Goal: Transaction & Acquisition: Book appointment/travel/reservation

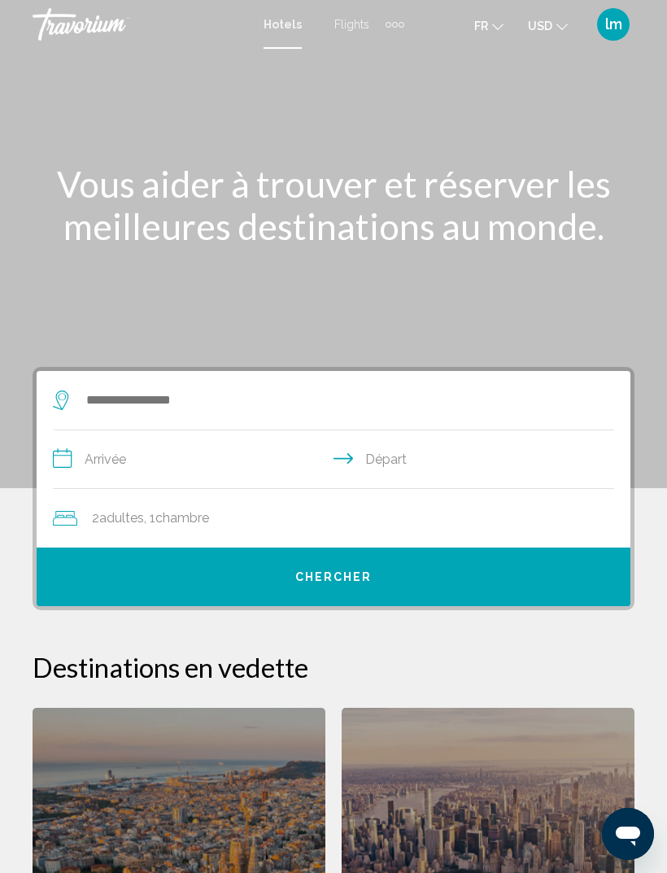
click at [112, 462] on input "**********" at bounding box center [337, 462] width 568 height 63
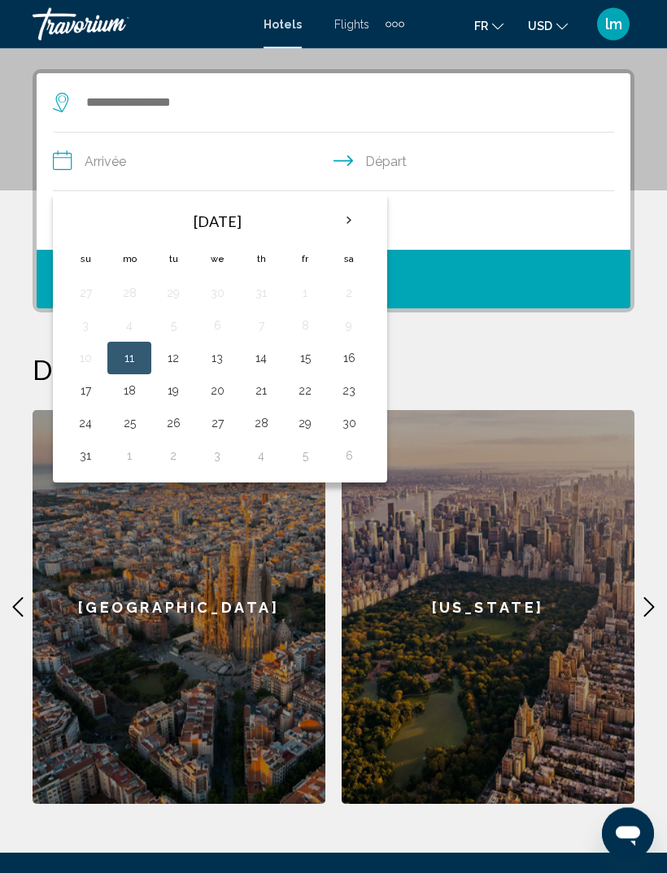
scroll to position [314, 0]
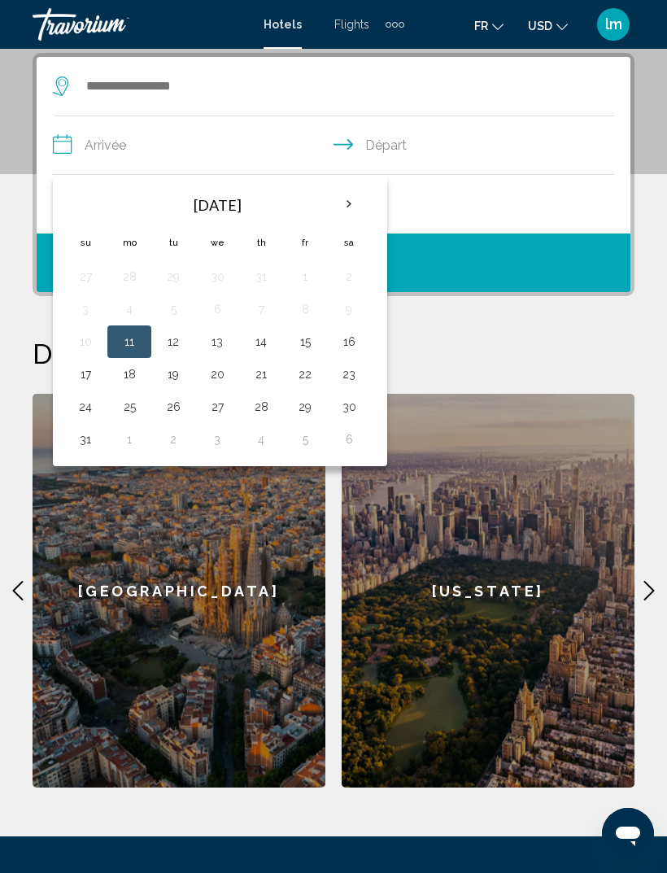
click at [344, 207] on th "Next month" at bounding box center [349, 204] width 44 height 36
click at [343, 201] on th "Next month" at bounding box center [349, 204] width 44 height 36
click at [342, 199] on th "Next month" at bounding box center [349, 204] width 44 height 36
click at [346, 196] on th "Next month" at bounding box center [349, 204] width 44 height 36
click at [345, 191] on th "Next month" at bounding box center [349, 204] width 44 height 36
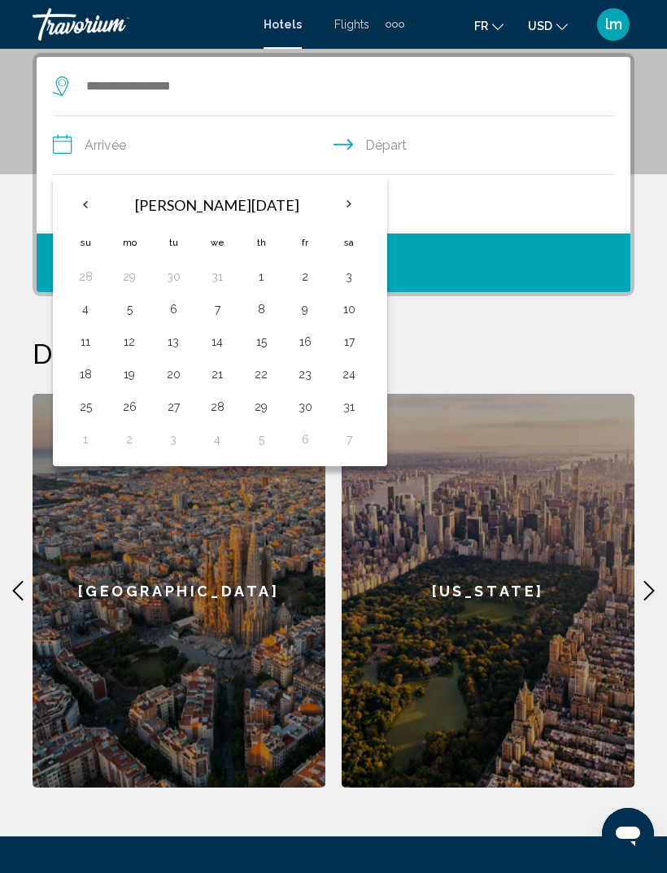
click at [345, 194] on th "Next month" at bounding box center [349, 204] width 44 height 36
click at [340, 192] on th "Next month" at bounding box center [349, 204] width 44 height 36
click at [343, 192] on th "Next month" at bounding box center [349, 204] width 44 height 36
click at [343, 195] on th "Next month" at bounding box center [349, 204] width 44 height 36
click at [346, 190] on th "Next month" at bounding box center [349, 204] width 44 height 36
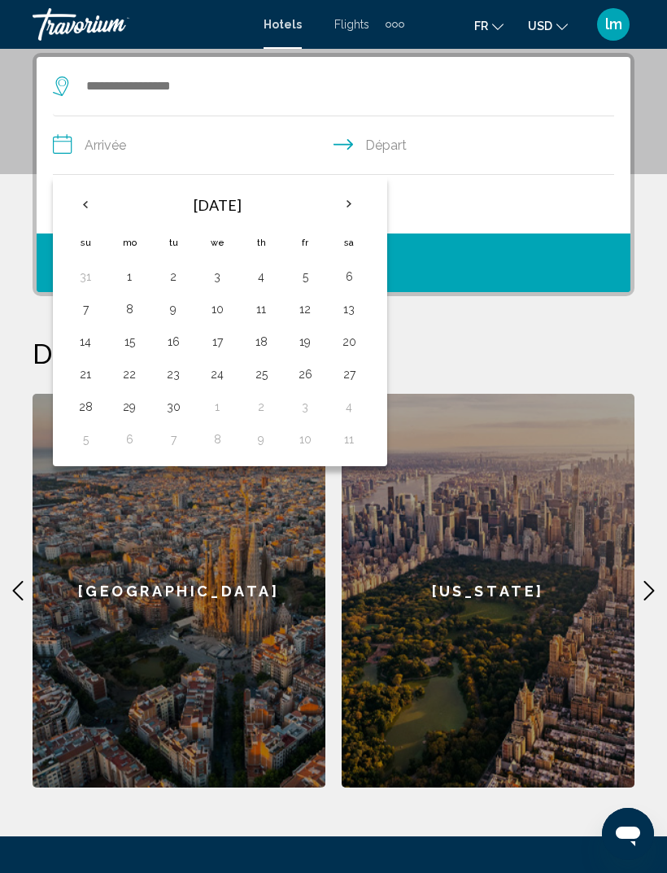
click at [345, 187] on th "Next month" at bounding box center [349, 204] width 44 height 36
click at [346, 195] on th "Next month" at bounding box center [349, 204] width 44 height 36
click at [308, 313] on button "7" at bounding box center [305, 309] width 26 height 23
click at [304, 371] on button "21" at bounding box center [305, 374] width 26 height 23
type input "**********"
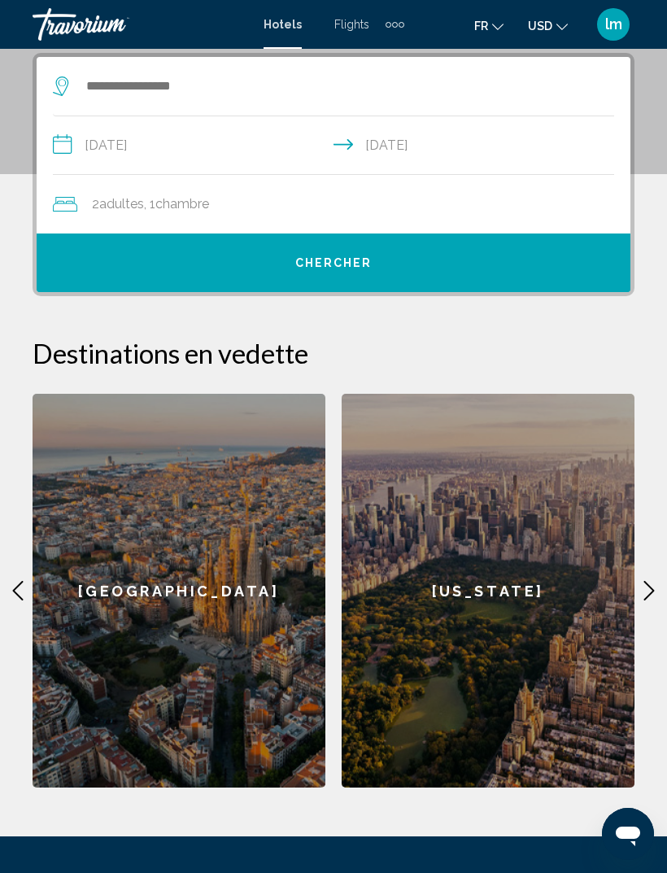
click at [116, 198] on span "Adultes" at bounding box center [121, 203] width 45 height 15
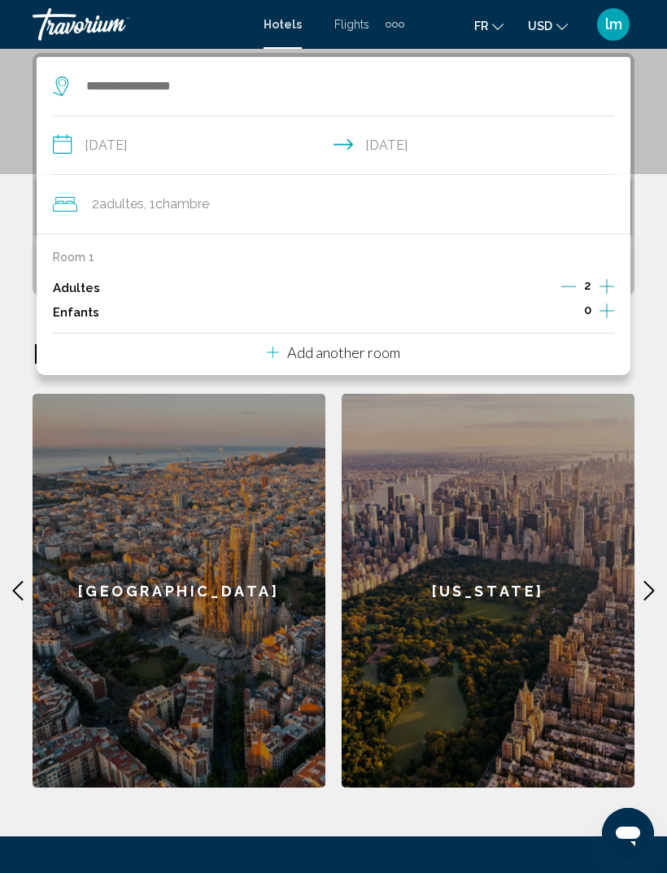
click at [606, 305] on icon "Increment children" at bounding box center [607, 311] width 15 height 20
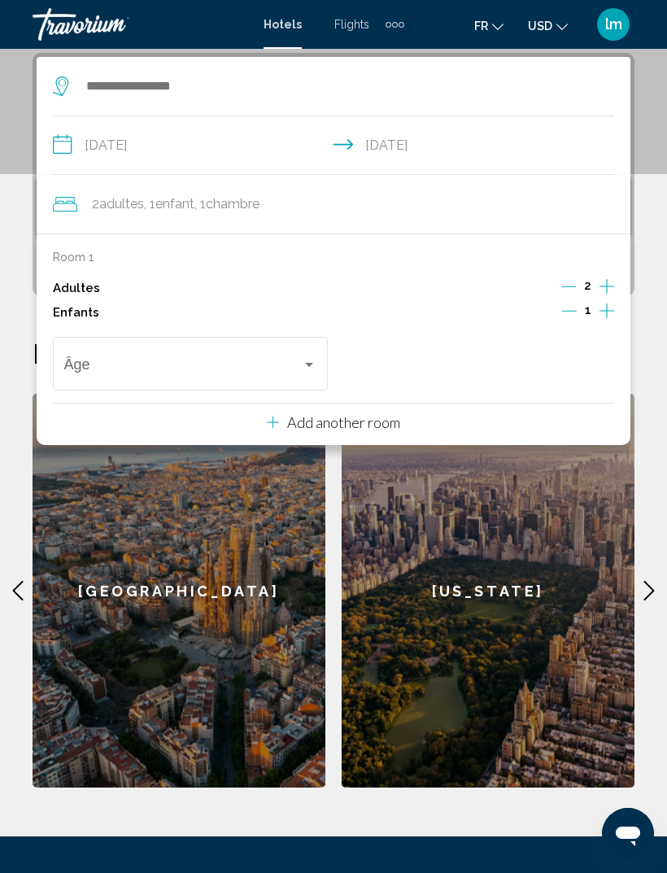
click at [98, 360] on span "Travelers: 2 adults, 1 child" at bounding box center [183, 368] width 238 height 16
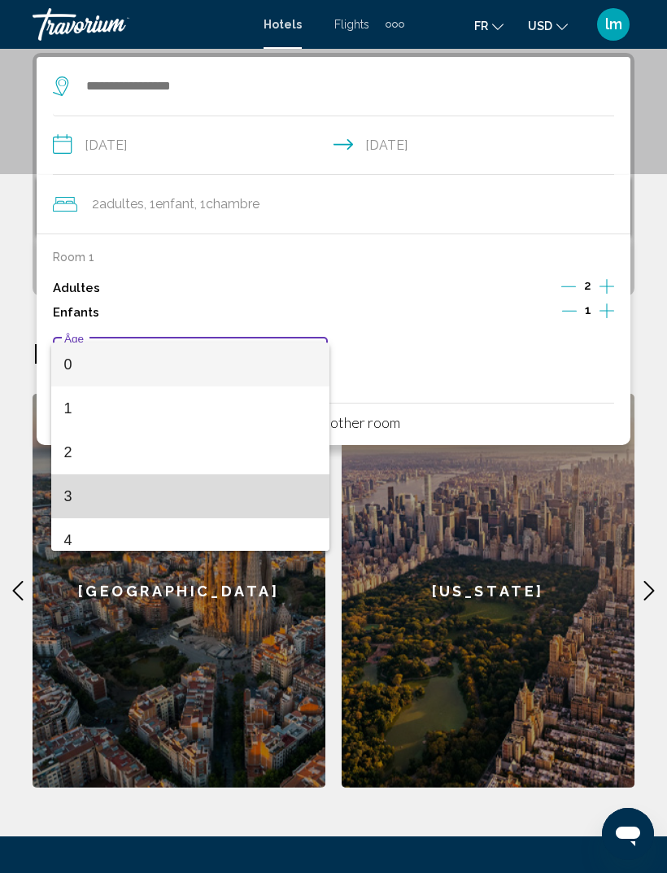
click at [68, 487] on span "3" at bounding box center [190, 497] width 253 height 44
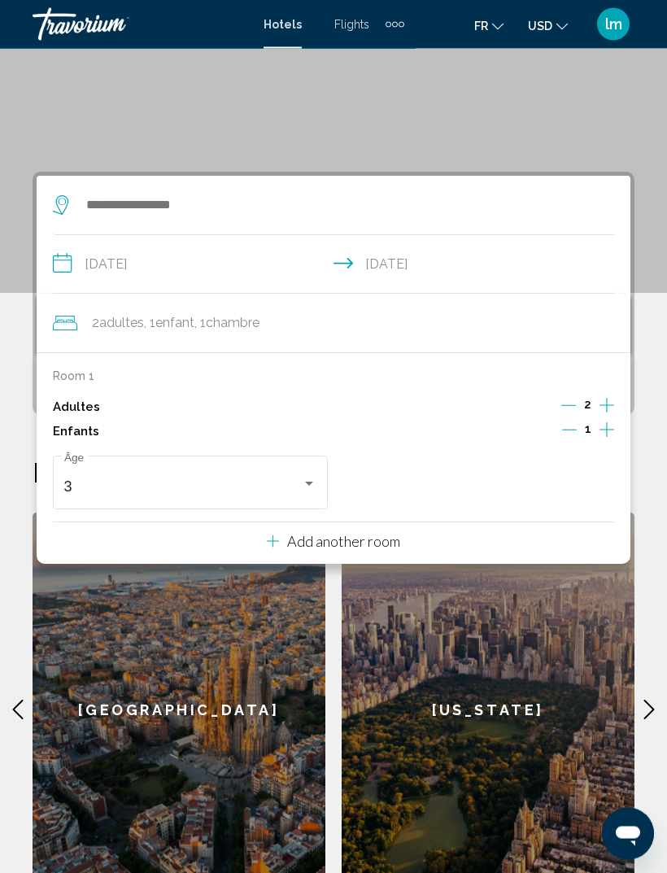
scroll to position [189, 0]
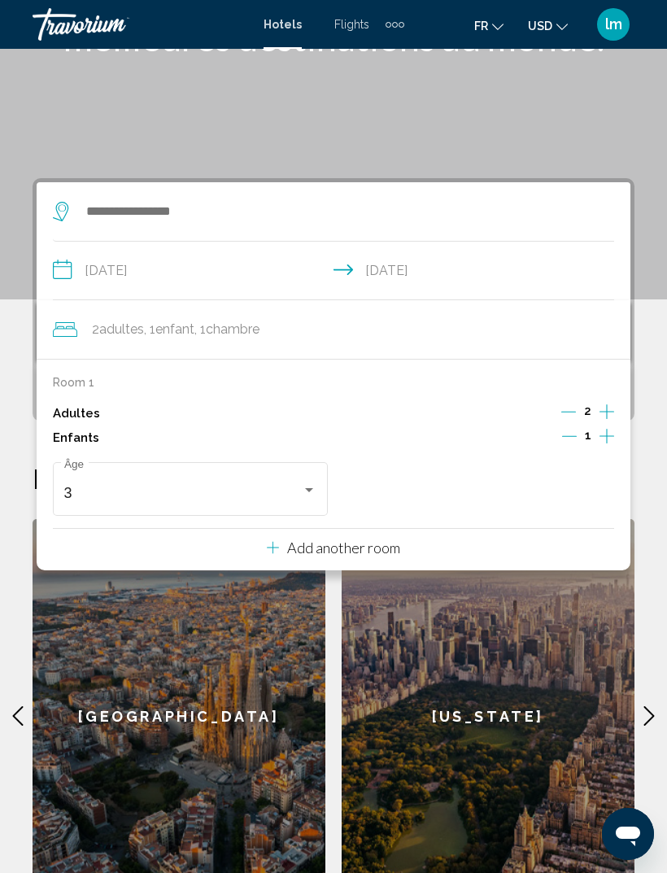
click at [340, 545] on p "Add another room" at bounding box center [343, 548] width 113 height 18
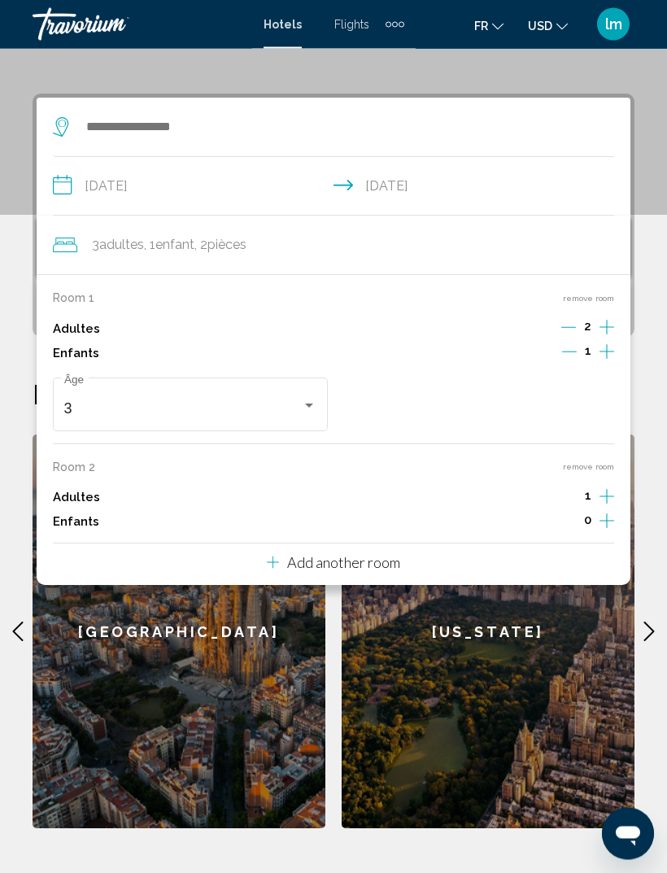
scroll to position [314, 0]
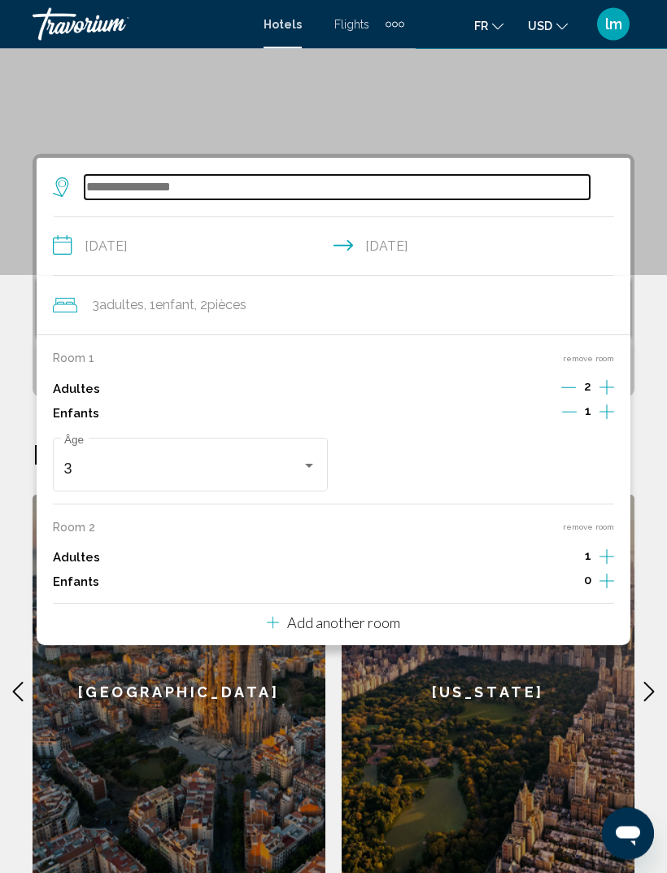
click at [252, 190] on input "Search widget" at bounding box center [337, 188] width 505 height 24
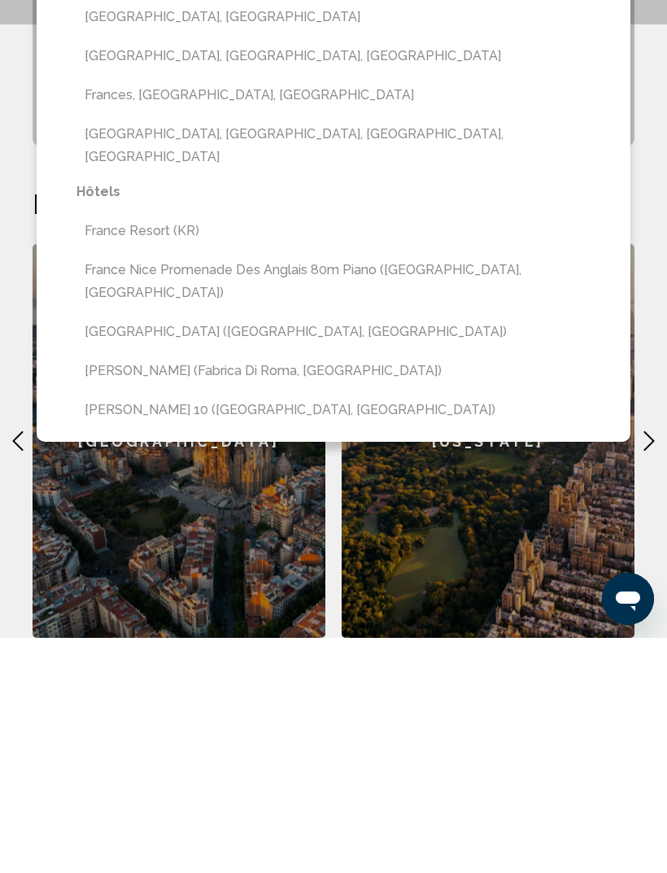
scroll to position [234, 0]
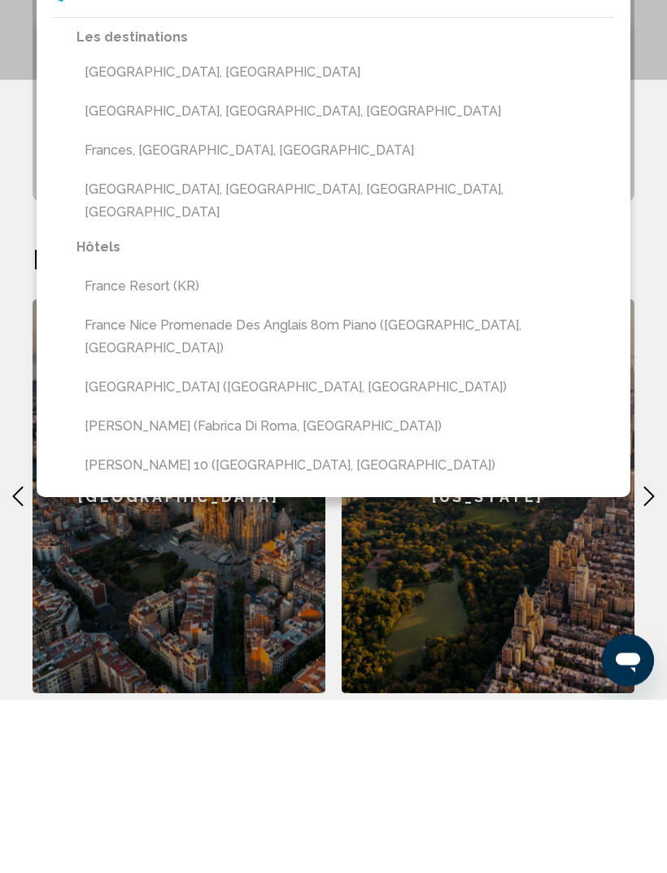
click at [422, 484] on button "France Nice Promenade Des Anglais 80m Piano ([GEOGRAPHIC_DATA], [GEOGRAPHIC_DAT…" at bounding box center [346, 511] width 538 height 54
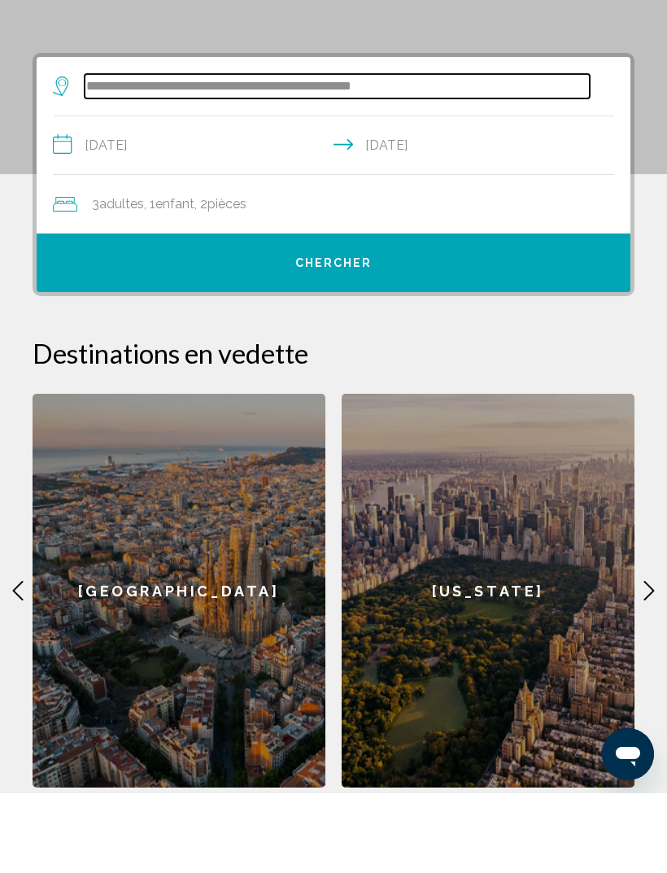
click at [111, 154] on input "**********" at bounding box center [337, 166] width 505 height 24
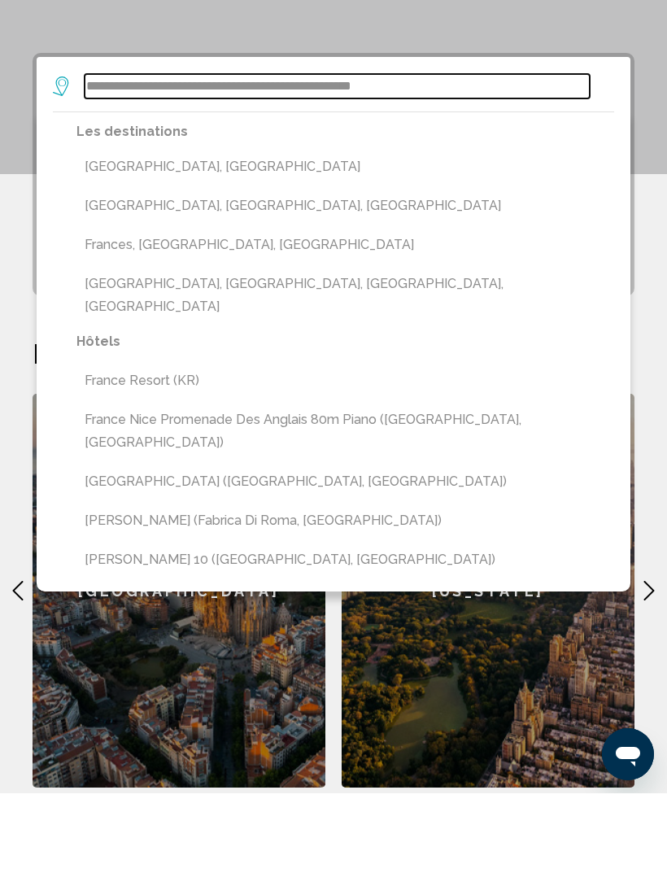
click at [108, 154] on input "**********" at bounding box center [337, 166] width 505 height 24
click at [105, 154] on input "**********" at bounding box center [337, 166] width 505 height 24
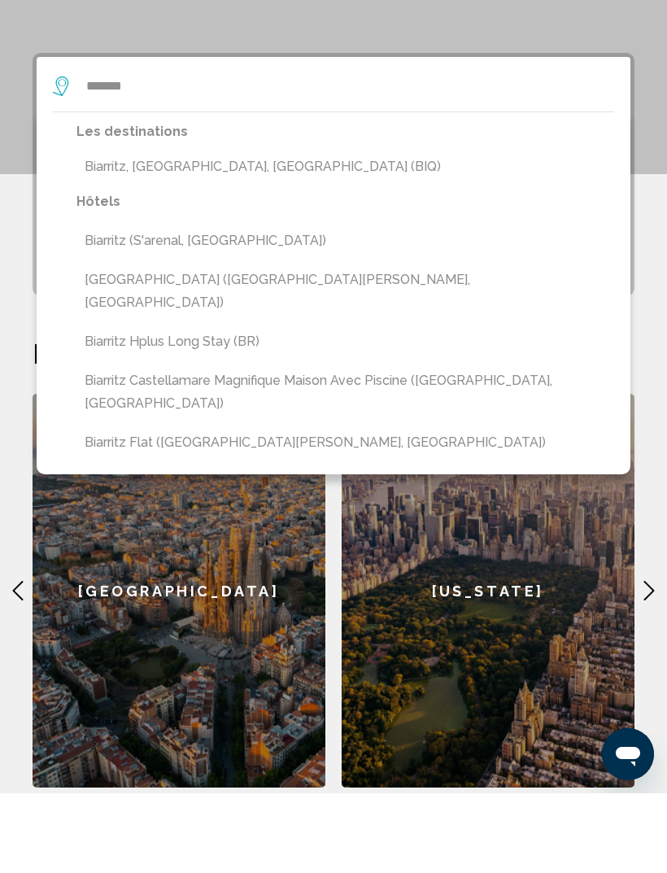
click at [263, 231] on button "Biarritz, [GEOGRAPHIC_DATA], [GEOGRAPHIC_DATA] (BIQ)" at bounding box center [346, 246] width 538 height 31
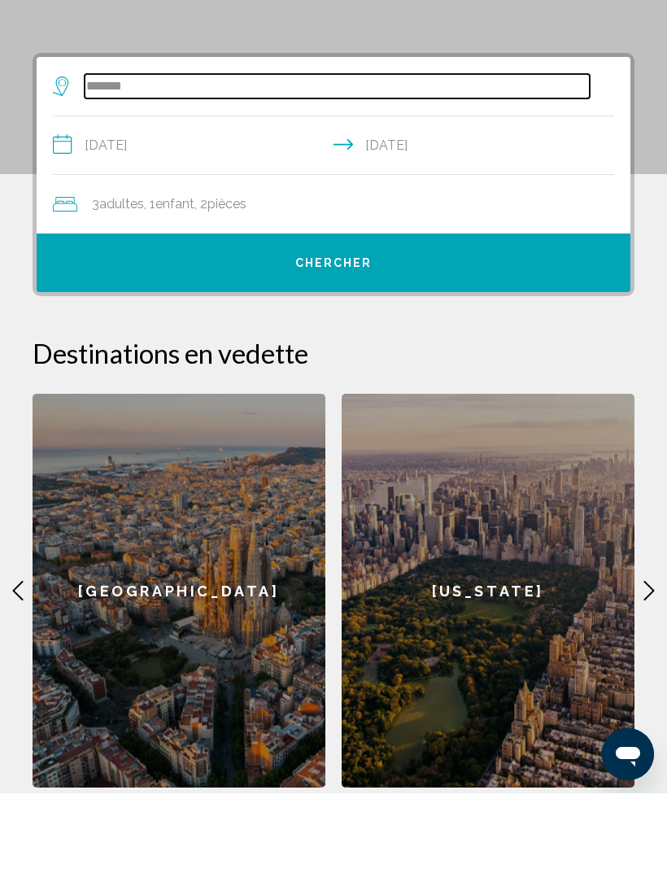
type input "**********"
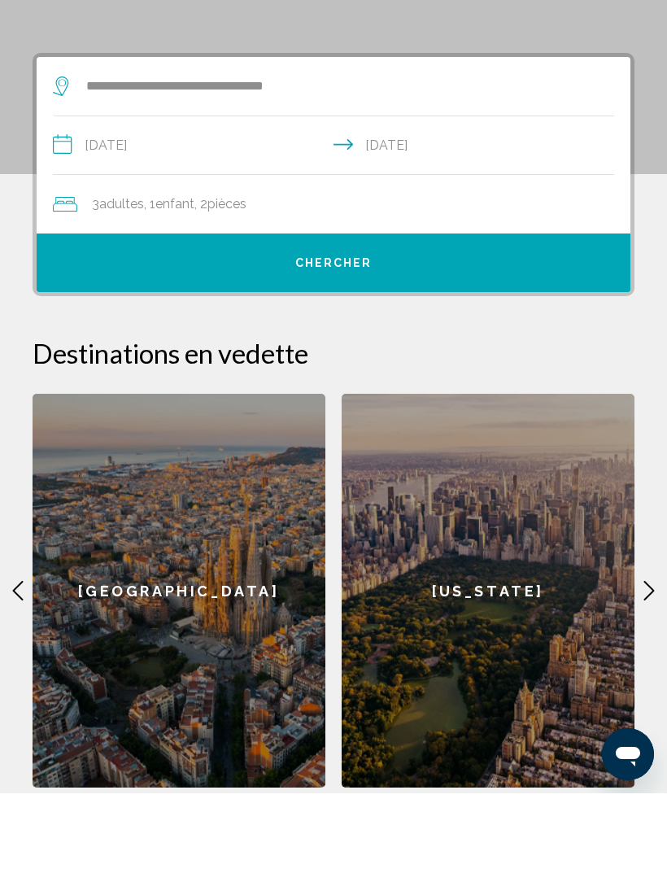
click at [348, 313] on button "Chercher" at bounding box center [334, 342] width 594 height 59
